Goal: Book appointment/travel/reservation

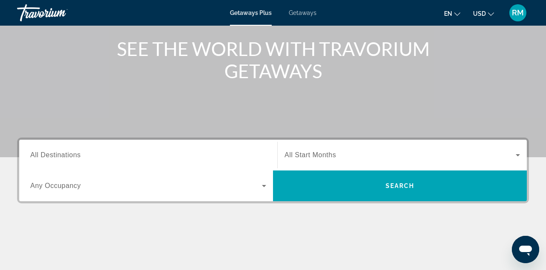
scroll to position [101, 0]
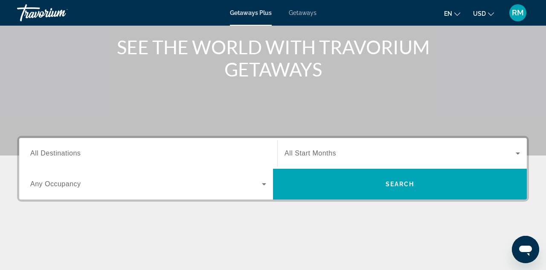
click at [181, 153] on input "Destination All Destinations" at bounding box center [148, 153] width 236 height 10
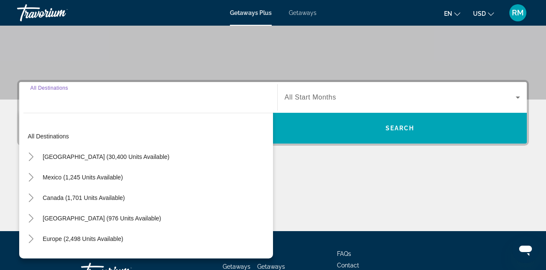
scroll to position [181, 0]
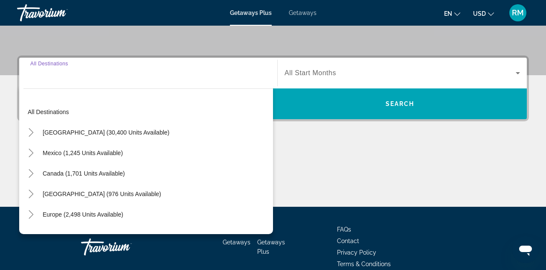
click at [173, 155] on div "Mexico (1,245 units available)" at bounding box center [148, 152] width 250 height 20
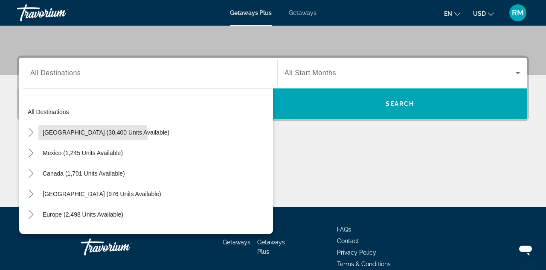
click at [74, 135] on span "[GEOGRAPHIC_DATA] (30,400 units available)" at bounding box center [106, 132] width 127 height 7
type input "**********"
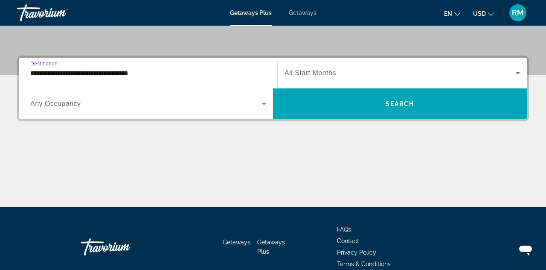
click at [195, 104] on span "Search widget" at bounding box center [146, 104] width 232 height 10
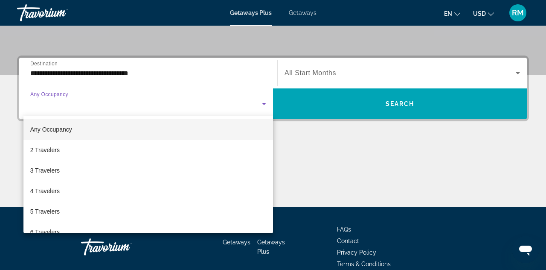
click at [48, 146] on span "2 Travelers" at bounding box center [44, 150] width 29 height 10
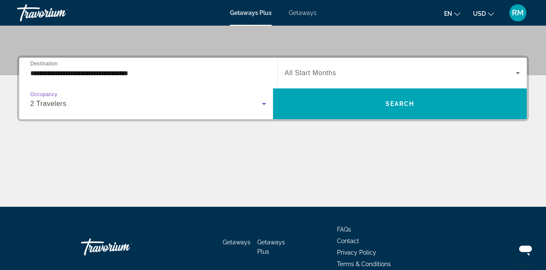
click at [348, 73] on span "Search widget" at bounding box center [400, 73] width 231 height 10
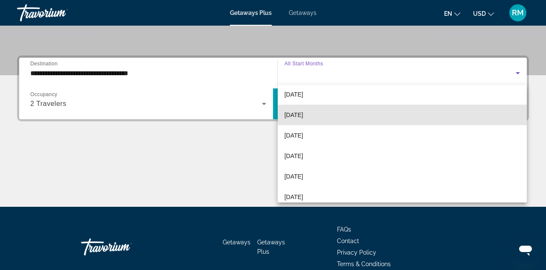
scroll to position [176, 0]
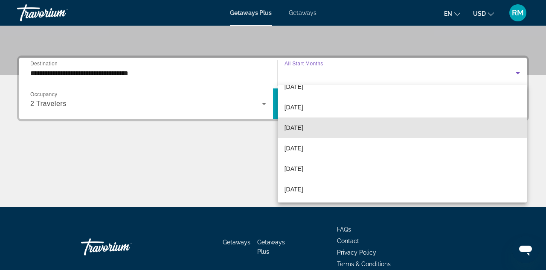
click at [303, 124] on span "[DATE]" at bounding box center [294, 127] width 19 height 10
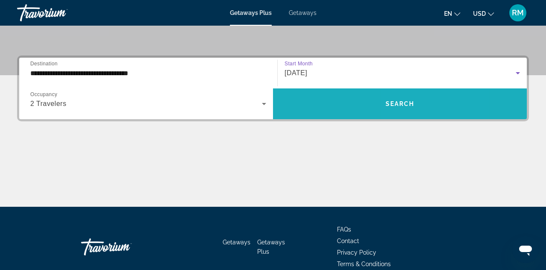
click at [415, 103] on span "Search widget" at bounding box center [400, 103] width 254 height 20
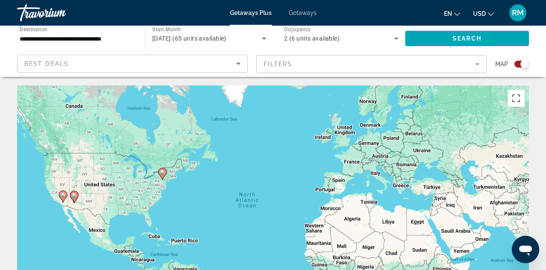
click at [476, 61] on mat-form-field "Filters" at bounding box center [371, 64] width 231 height 18
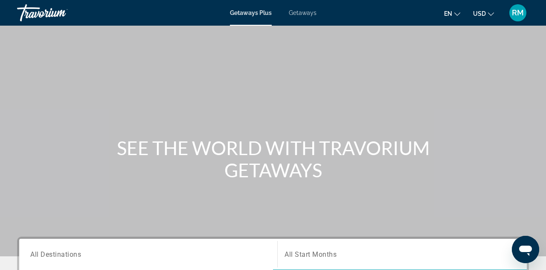
click at [303, 15] on span "Getaways" at bounding box center [303, 12] width 28 height 7
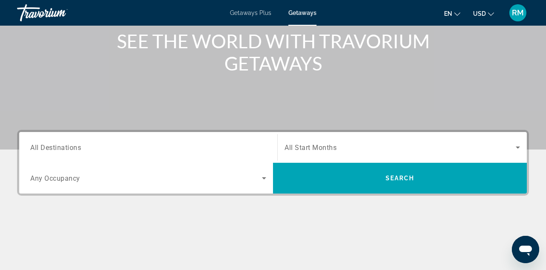
scroll to position [108, 0]
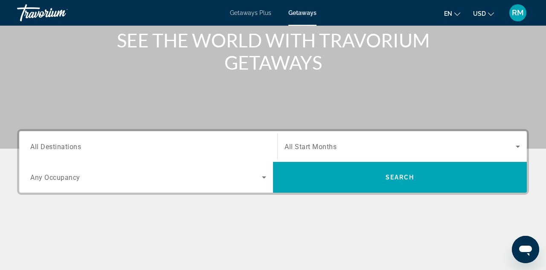
click at [211, 144] on input "Destination All Destinations" at bounding box center [148, 147] width 236 height 10
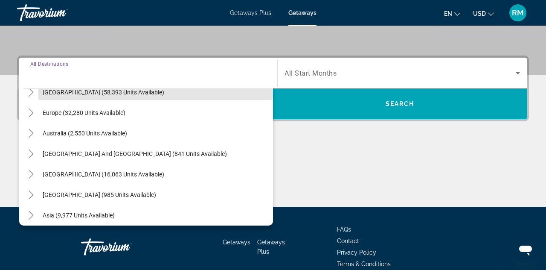
scroll to position [0, 0]
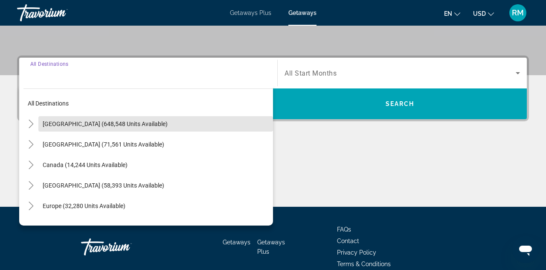
click at [118, 123] on span "[GEOGRAPHIC_DATA] (648,548 units available)" at bounding box center [105, 123] width 125 height 7
type input "**********"
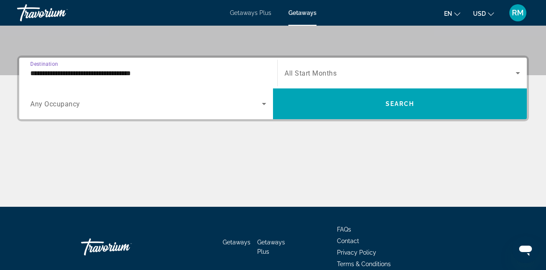
click at [263, 242] on span "Getaways Plus" at bounding box center [271, 246] width 28 height 16
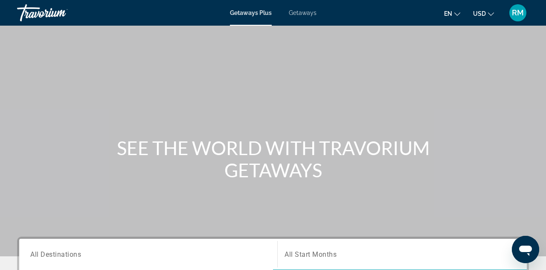
click at [296, 10] on span "Getaways" at bounding box center [303, 12] width 28 height 7
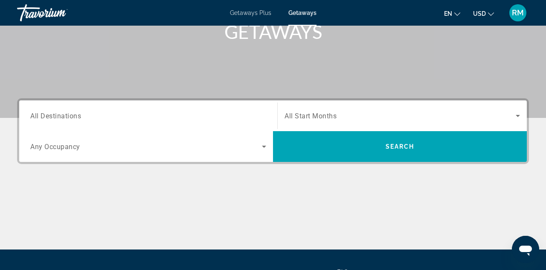
scroll to position [140, 0]
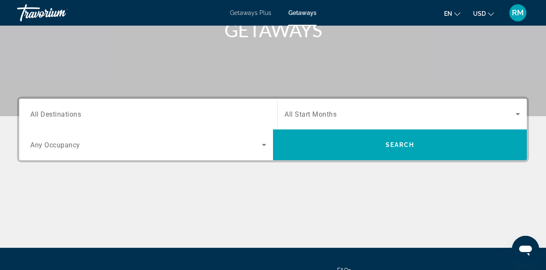
click at [259, 116] on input "Destination All Destinations" at bounding box center [148, 114] width 236 height 10
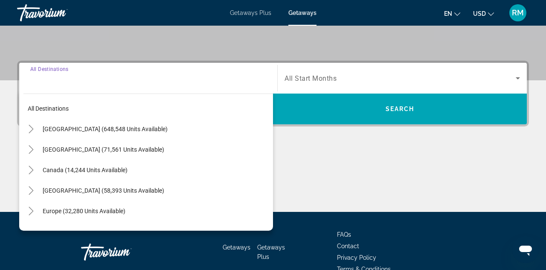
scroll to position [181, 0]
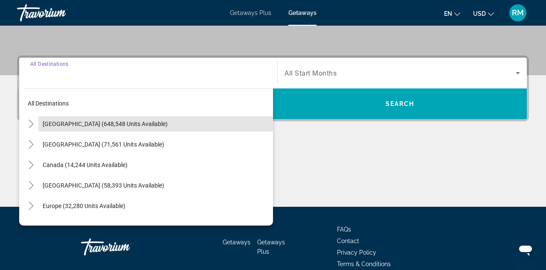
click at [114, 122] on span "[GEOGRAPHIC_DATA] (648,548 units available)" at bounding box center [105, 123] width 125 height 7
type input "**********"
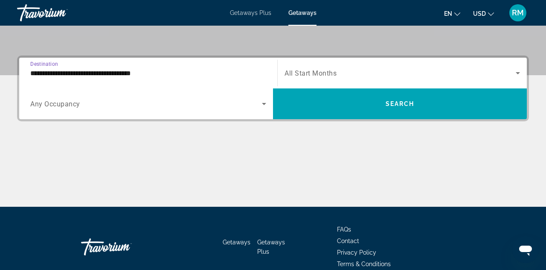
click at [264, 102] on icon "Search widget" at bounding box center [264, 104] width 10 height 10
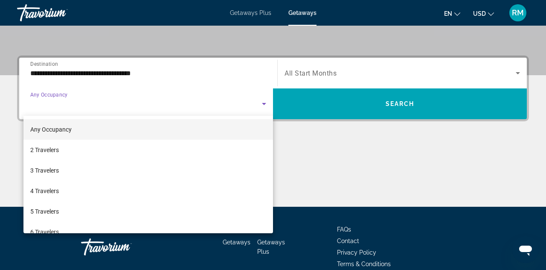
click at [52, 146] on span "2 Travelers" at bounding box center [44, 150] width 29 height 10
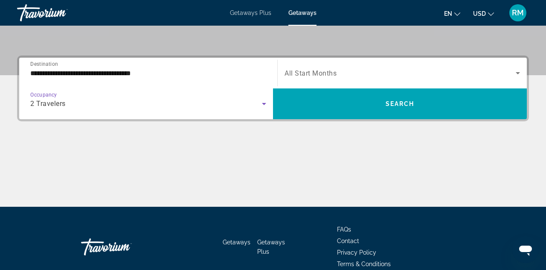
click at [385, 76] on span "Search widget" at bounding box center [400, 73] width 231 height 10
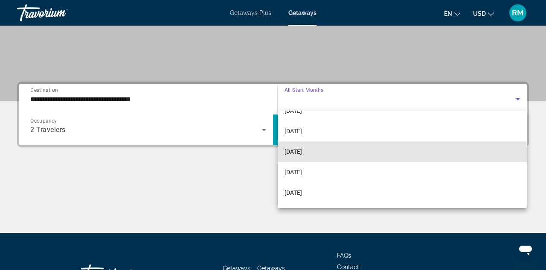
scroll to position [142, 0]
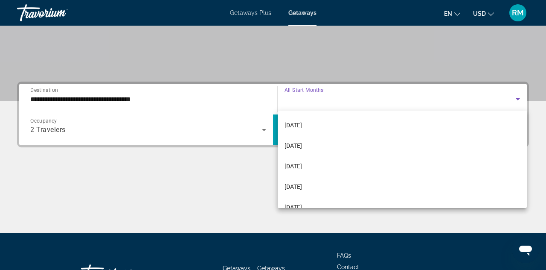
click at [300, 186] on span "[DATE]" at bounding box center [293, 186] width 17 height 10
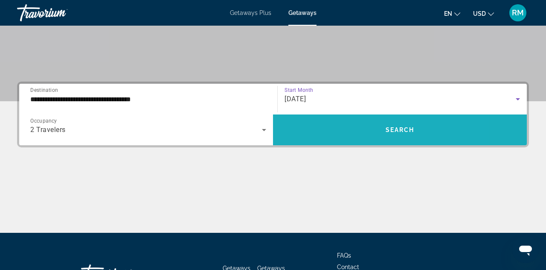
click at [409, 125] on span "Search widget" at bounding box center [400, 129] width 254 height 20
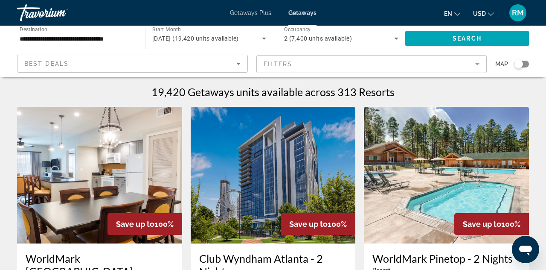
click at [479, 59] on mat-form-field "Filters" at bounding box center [371, 64] width 231 height 18
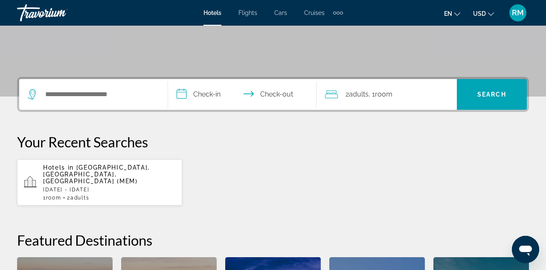
scroll to position [160, 0]
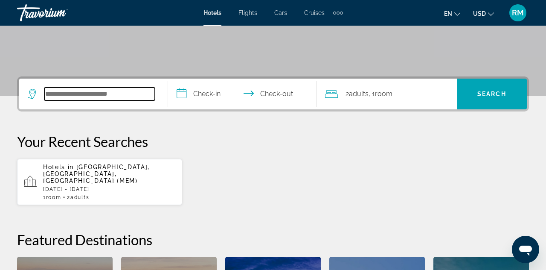
click at [146, 95] on input "Search widget" at bounding box center [99, 93] width 110 height 13
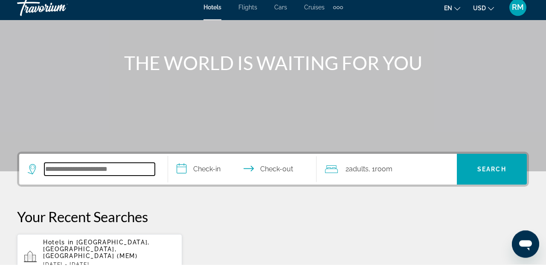
scroll to position [79, 0]
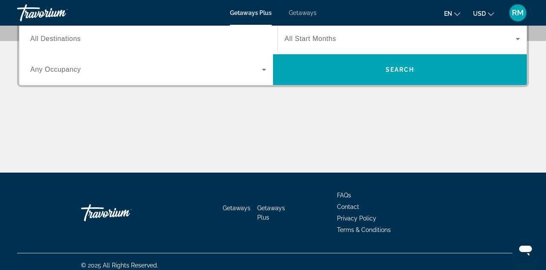
scroll to position [215, 0]
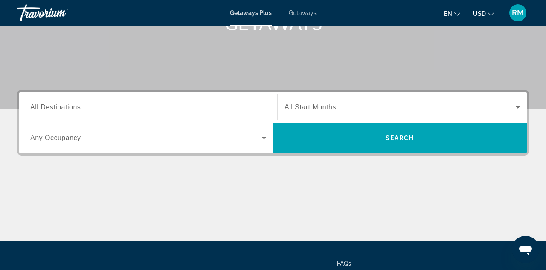
click at [144, 102] on input "Destination All Destinations" at bounding box center [148, 107] width 236 height 10
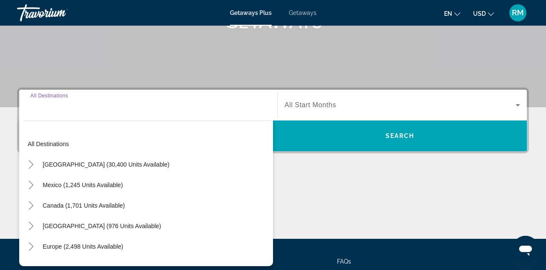
scroll to position [208, 0]
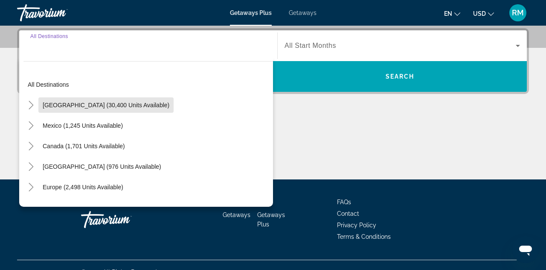
click at [128, 99] on span "Search widget" at bounding box center [105, 105] width 135 height 20
type input "**********"
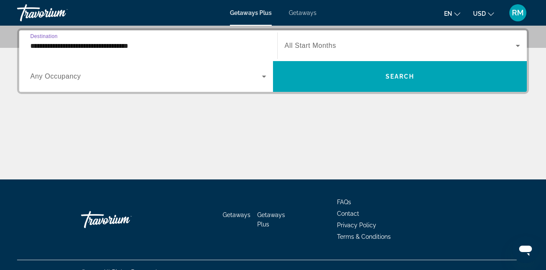
click at [252, 76] on span "Search widget" at bounding box center [146, 76] width 232 height 10
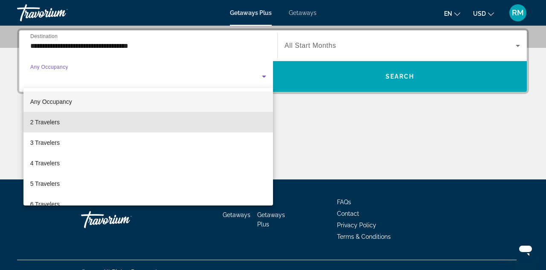
click at [53, 119] on span "2 Travelers" at bounding box center [44, 122] width 29 height 10
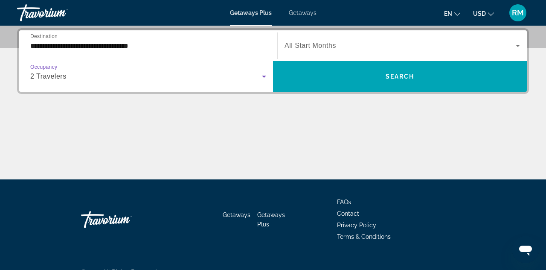
click at [374, 48] on span "Search widget" at bounding box center [400, 46] width 231 height 10
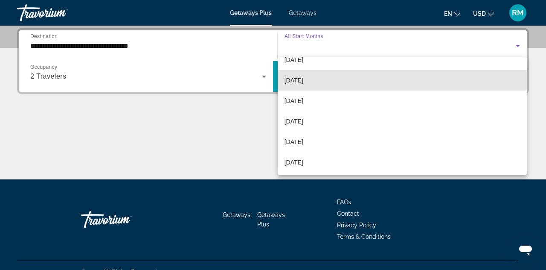
scroll to position [155, 0]
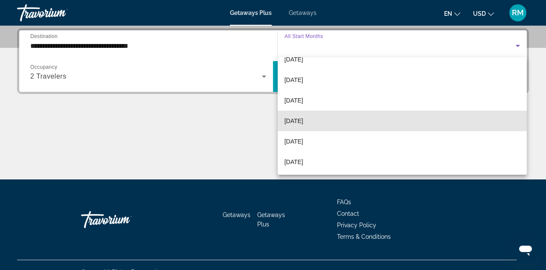
click at [303, 120] on span "June 2026" at bounding box center [294, 121] width 19 height 10
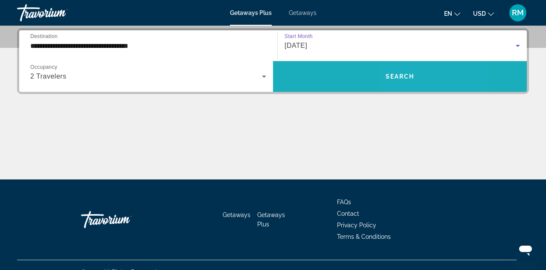
click at [417, 75] on span "Search widget" at bounding box center [400, 76] width 254 height 20
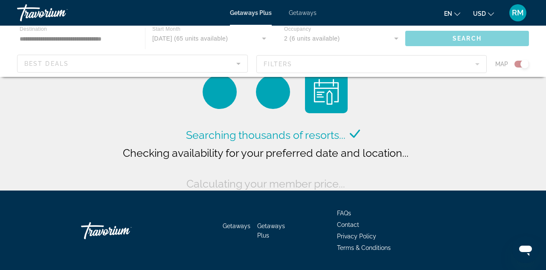
click at [395, 38] on div "Main content" at bounding box center [273, 51] width 546 height 51
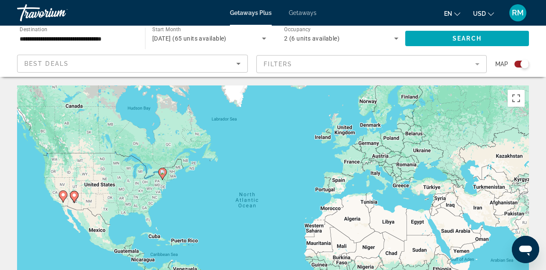
click at [518, 65] on div "Search widget" at bounding box center [521, 64] width 15 height 7
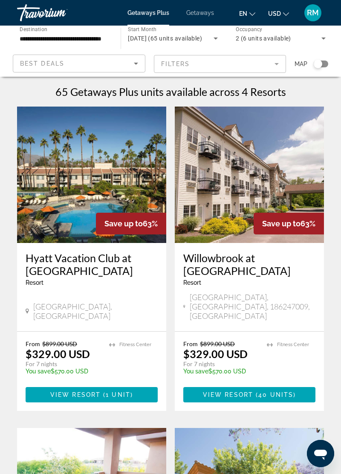
click at [204, 11] on span "Getaways" at bounding box center [200, 12] width 28 height 7
